Goal: Complete application form: Complete application form

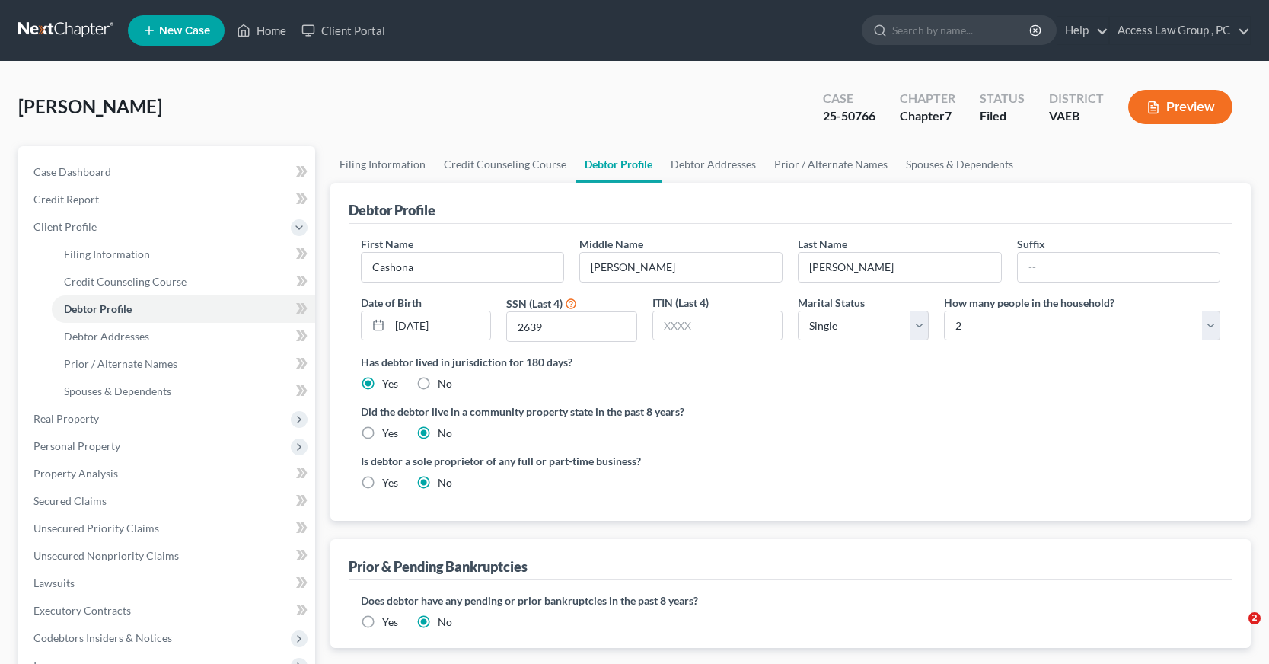
select select "0"
select select "1"
click at [78, 445] on span "Personal Property" at bounding box center [76, 445] width 87 height 13
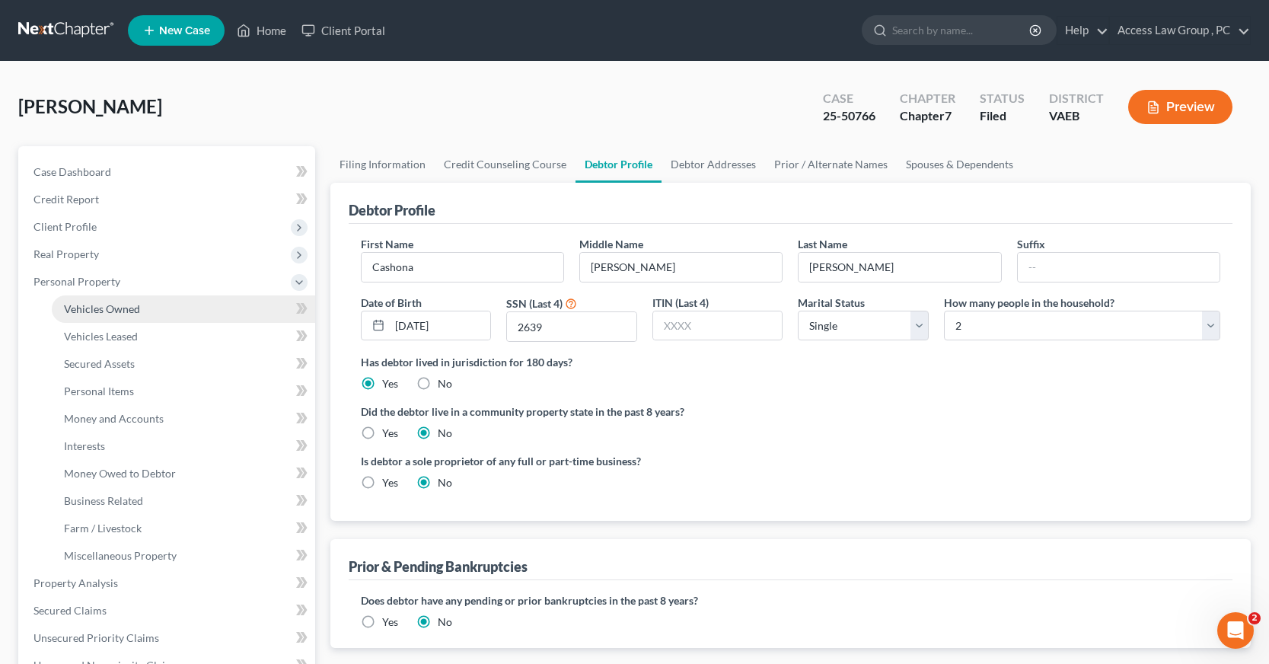
click at [108, 317] on link "Vehicles Owned" at bounding box center [183, 308] width 263 height 27
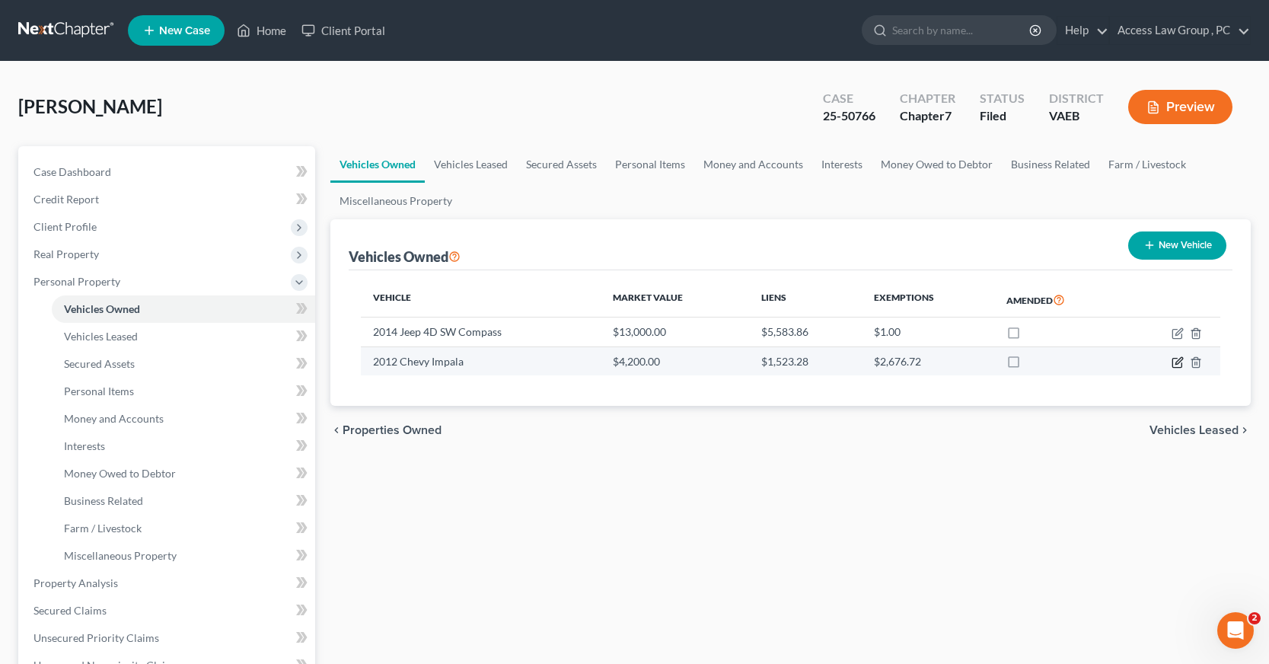
click at [1182, 360] on icon "button" at bounding box center [1178, 362] width 12 height 12
select select "0"
select select "14"
select select "4"
select select "0"
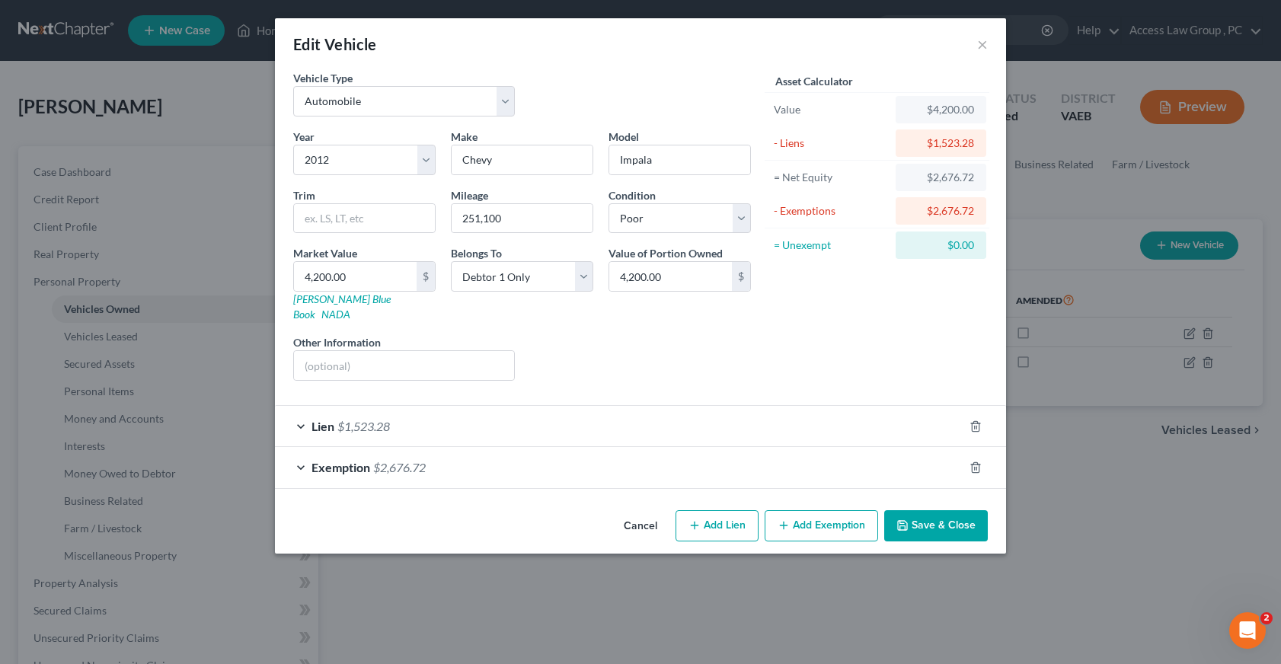
click at [939, 513] on button "Save & Close" at bounding box center [936, 526] width 104 height 32
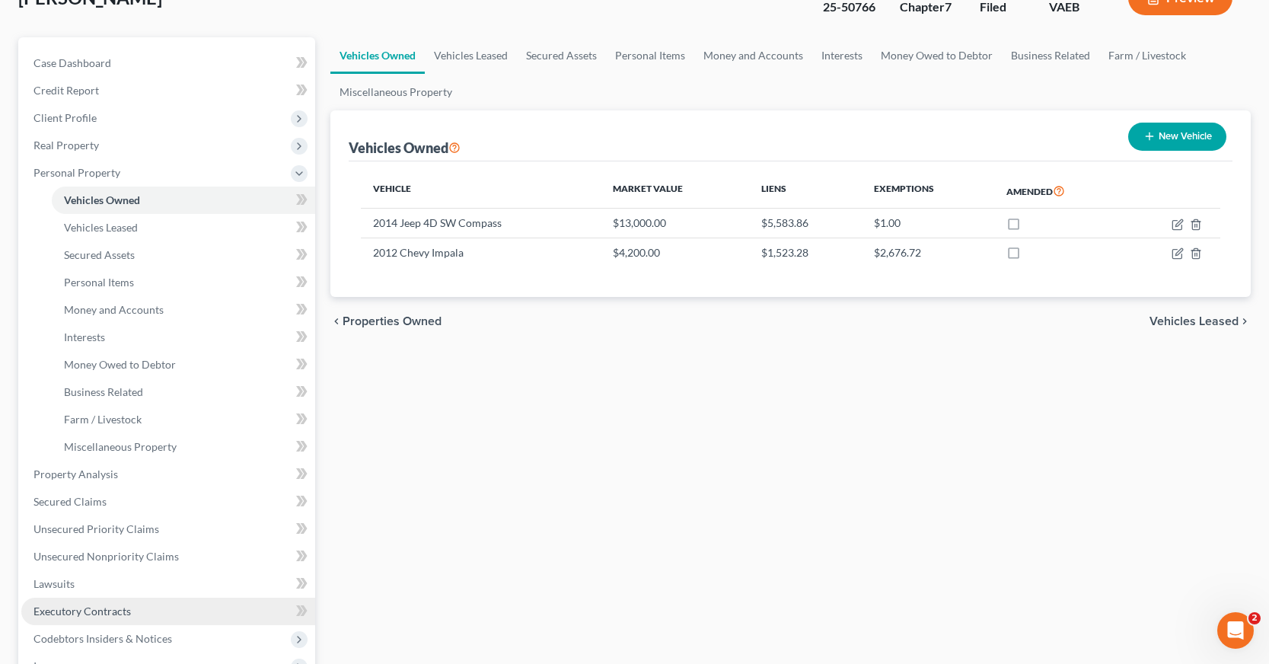
scroll to position [152, 0]
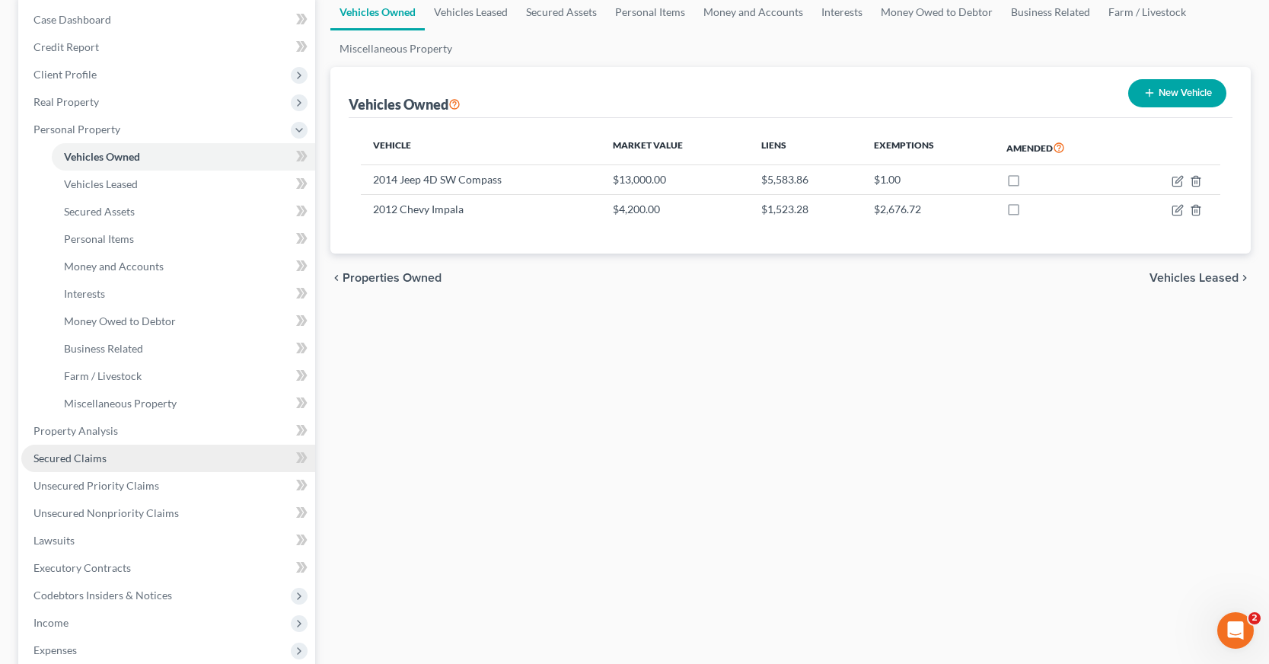
click at [97, 456] on span "Secured Claims" at bounding box center [69, 457] width 73 height 13
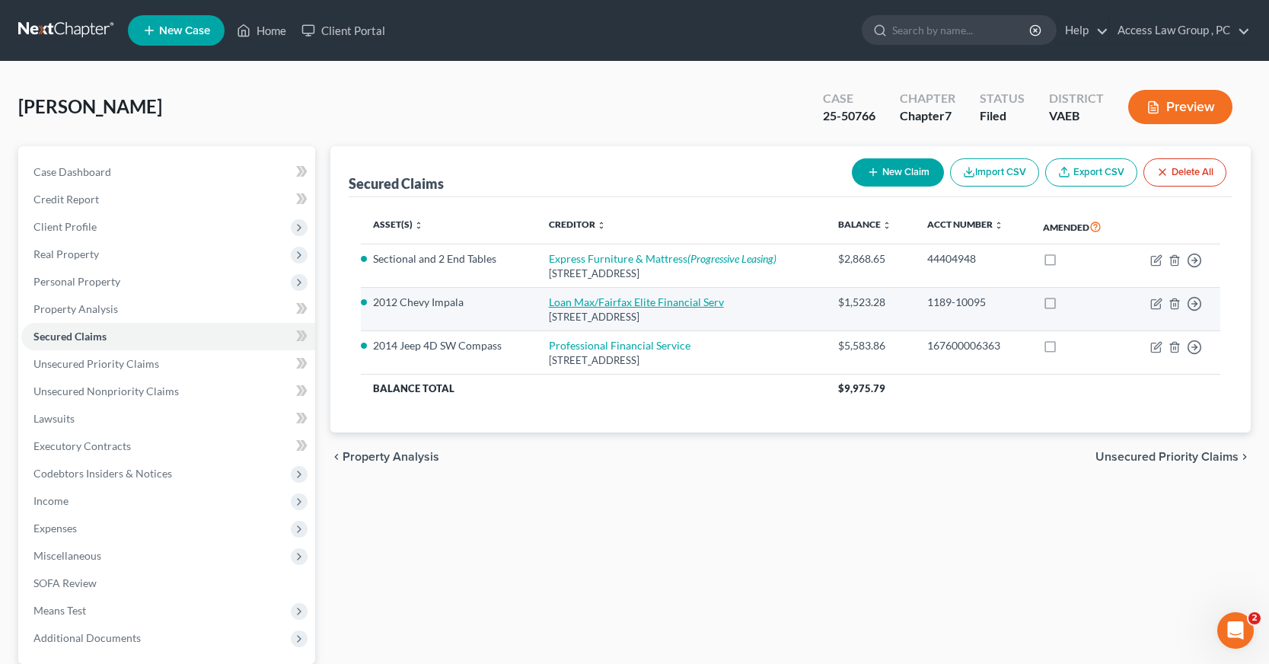
click at [611, 305] on link "Loan Max/Fairfax Elite Financial Serv" at bounding box center [636, 301] width 175 height 13
select select "48"
select select "0"
